Goal: Navigation & Orientation: Go to known website

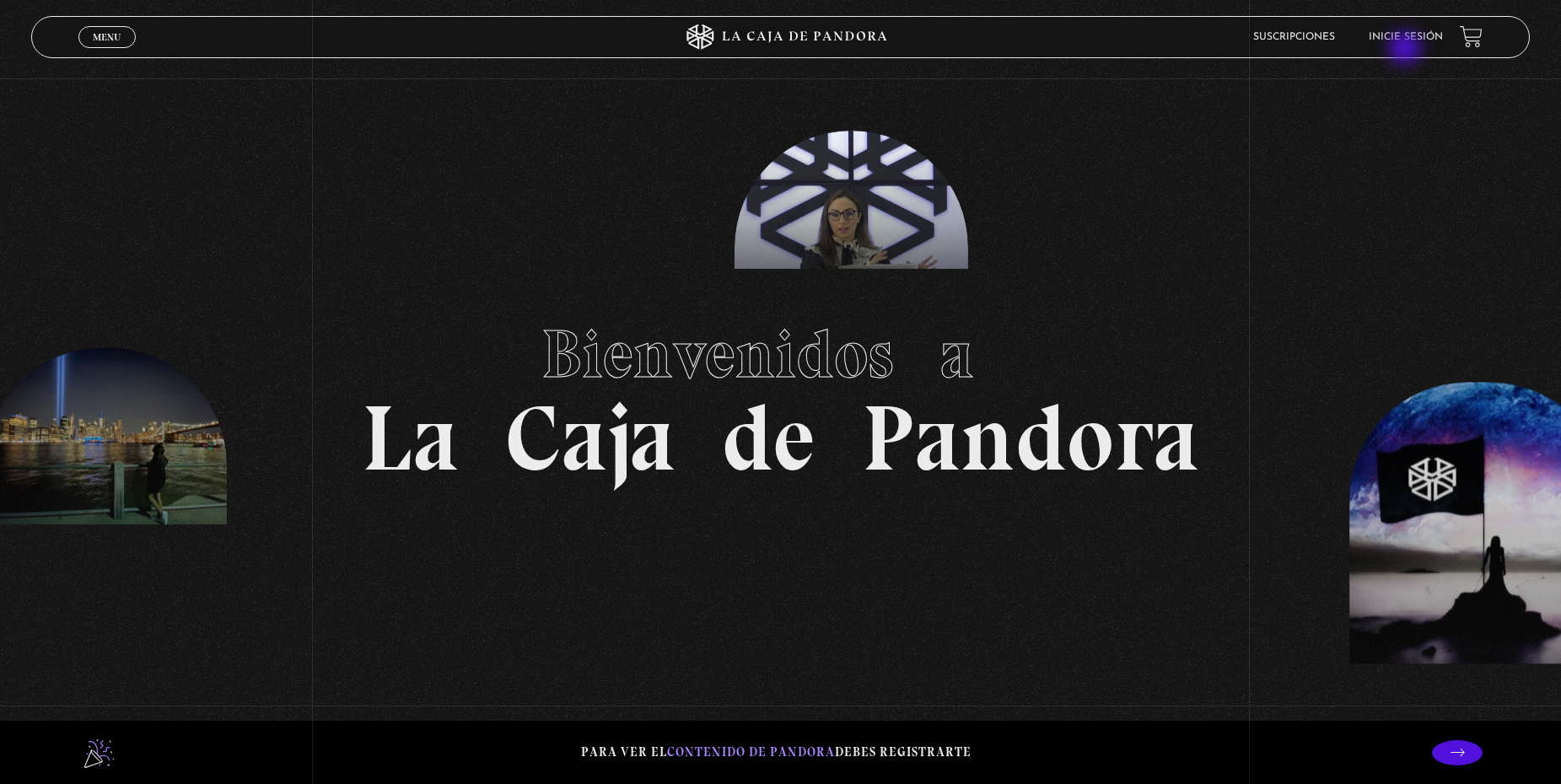
click at [1406, 48] on li "Inicie sesión" at bounding box center [1405, 36] width 74 height 26
click at [1410, 40] on link "Inicie sesión" at bounding box center [1405, 37] width 74 height 10
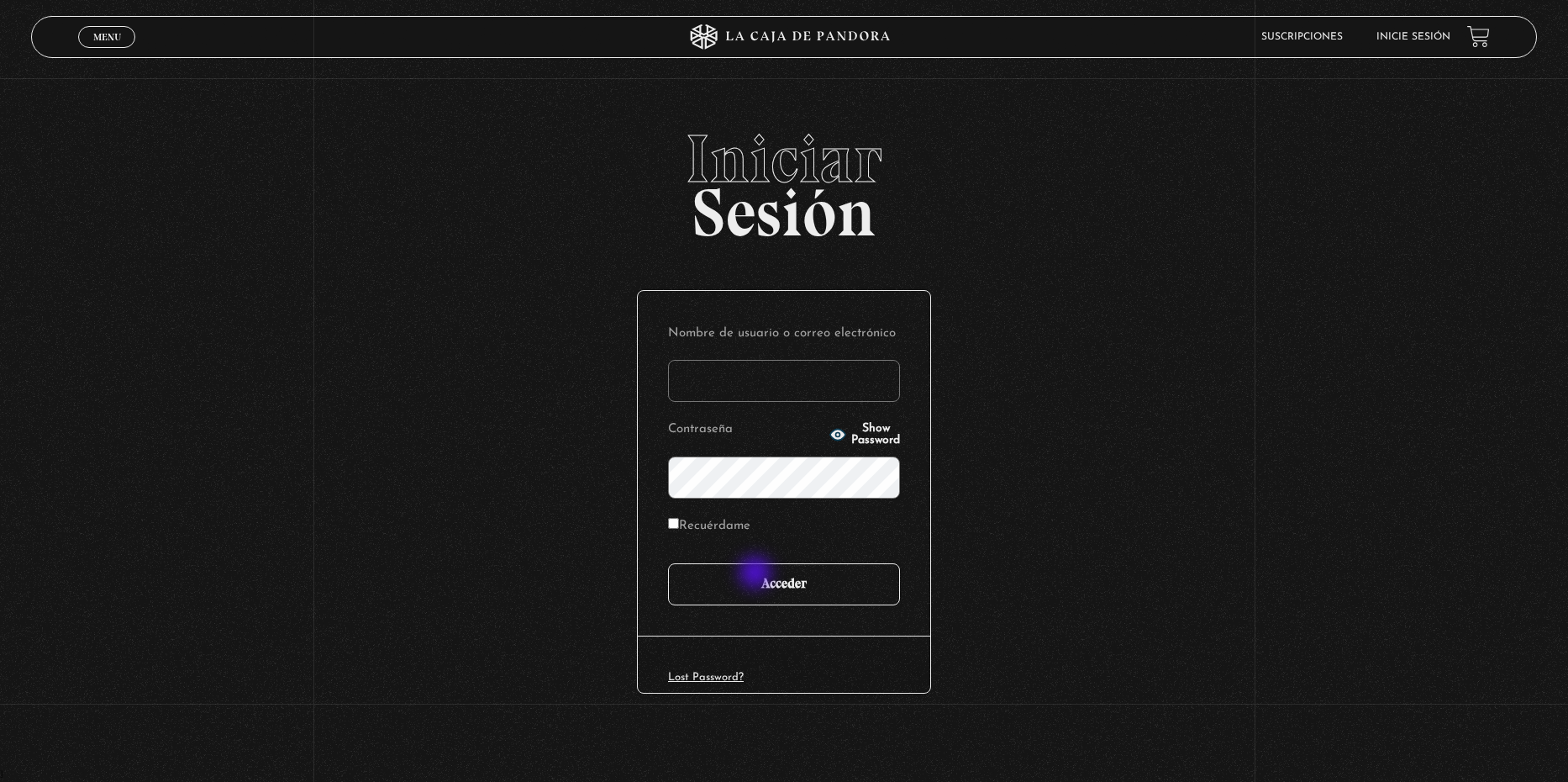
type input "joseandresj20@gmail.com"
click at [757, 573] on input "Acceder" at bounding box center [784, 584] width 232 height 42
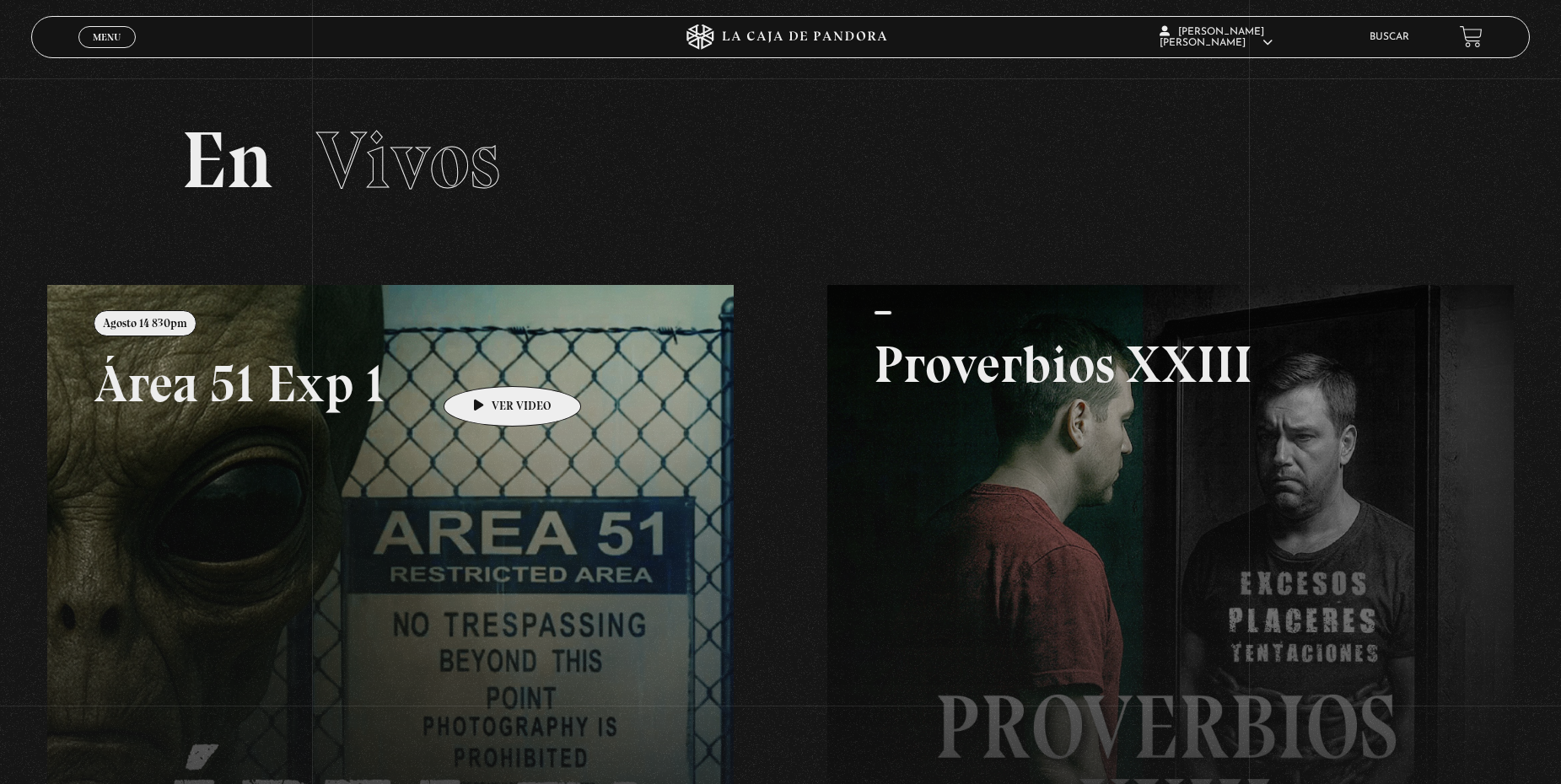
click at [485, 362] on link at bounding box center [828, 677] width 1561 height 784
